Goal: Book appointment/travel/reservation

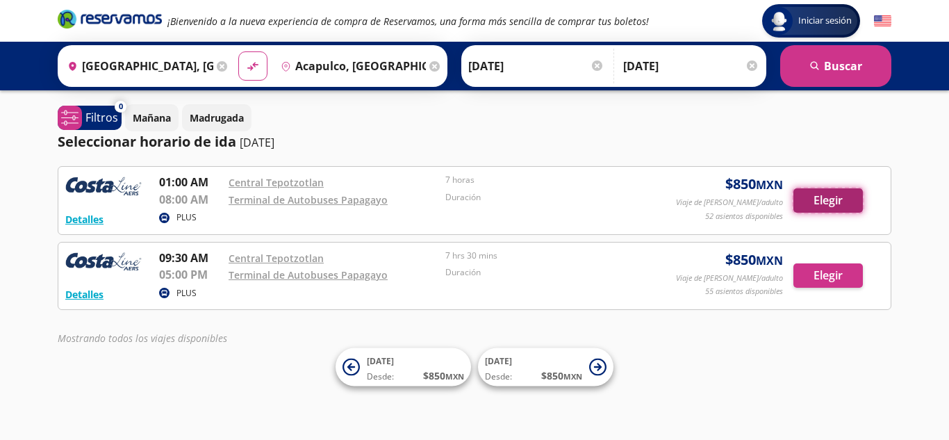
click at [827, 199] on button "Elegir" at bounding box center [828, 200] width 69 height 24
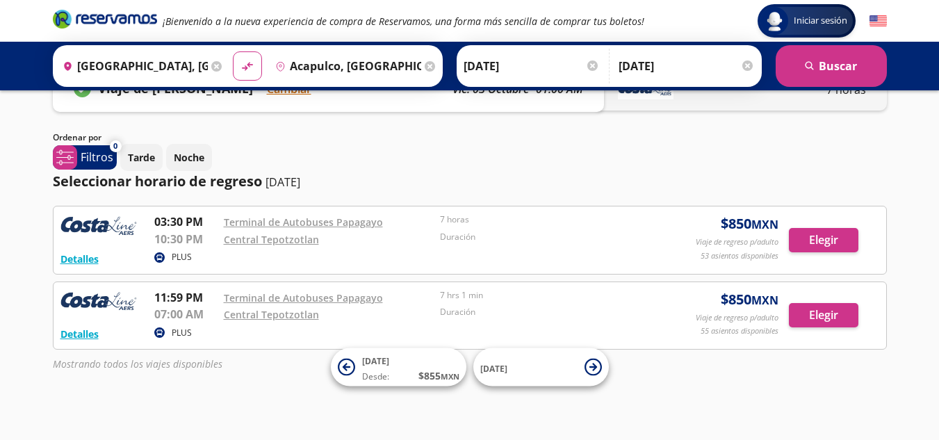
scroll to position [47, 0]
click at [182, 295] on p "11:59 PM" at bounding box center [185, 296] width 63 height 17
click at [88, 336] on button "Detalles" at bounding box center [79, 333] width 38 height 15
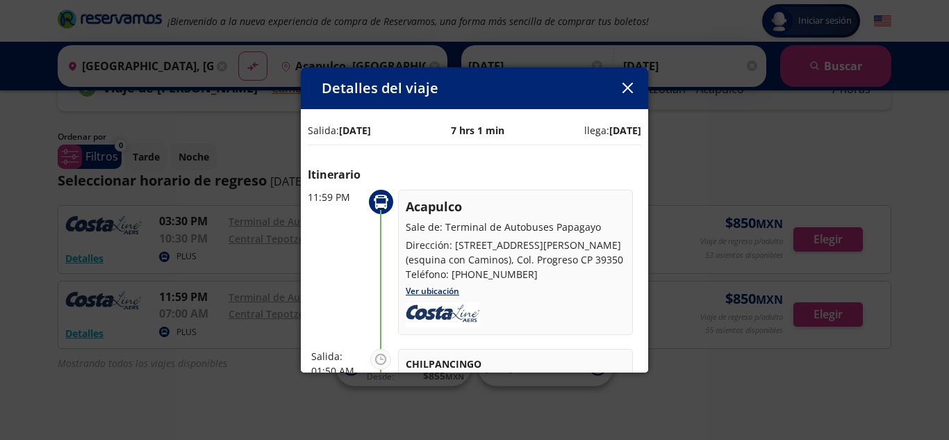
click at [230, 254] on div "Detalles del viaje Salida: [DATE] 7 hrs 1 min llega: [DATE] Itinerario 11:59 PM…" at bounding box center [474, 220] width 949 height 440
